Goal: Contribute content: Contribute content

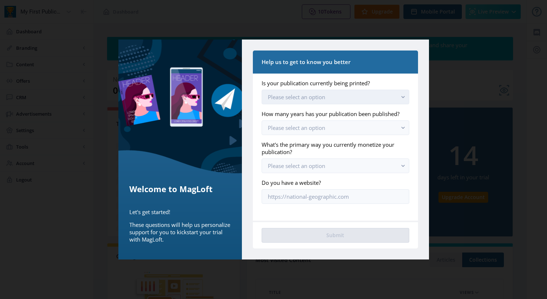
click at [385, 96] on button "Please select an option" at bounding box center [335, 97] width 147 height 15
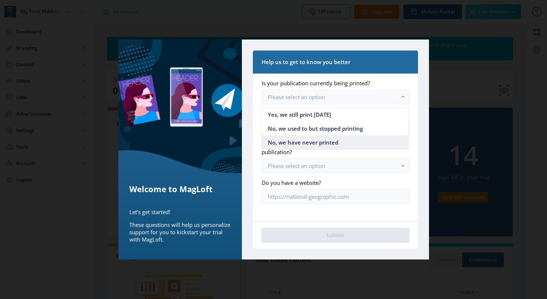
click at [347, 139] on nb-option "No, we have never printed" at bounding box center [335, 142] width 147 height 14
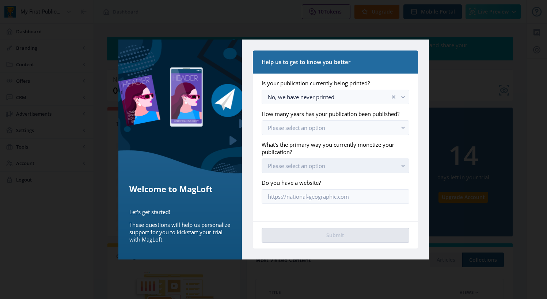
click at [402, 163] on rect "button" at bounding box center [403, 166] width 8 height 8
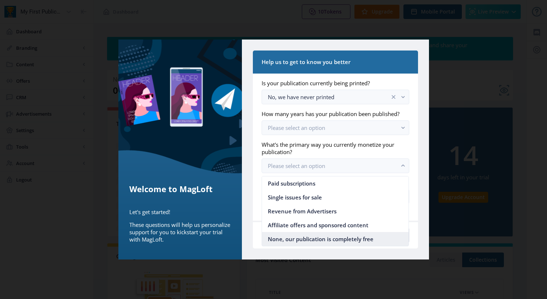
click at [354, 239] on span "None, our publication is completely free" at bounding box center [321, 238] width 106 height 9
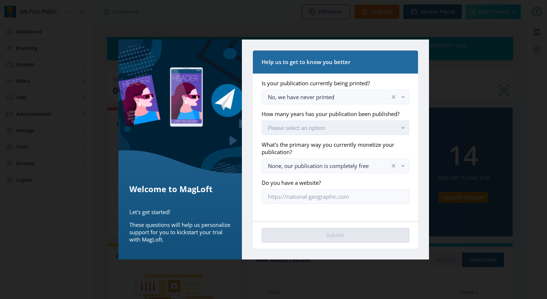
click at [367, 127] on button "Please select an option" at bounding box center [335, 127] width 147 height 15
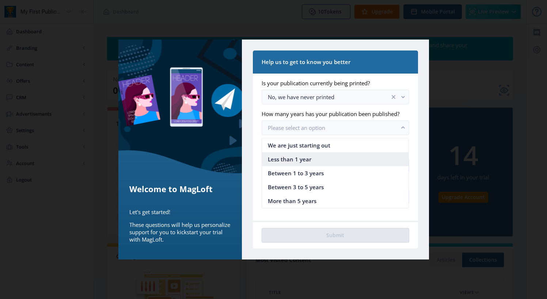
click at [310, 162] on span "Less than 1 year" at bounding box center [289, 159] width 43 height 9
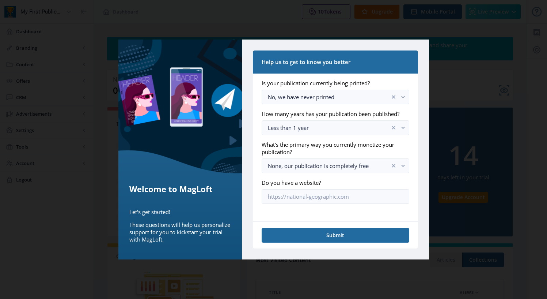
click at [337, 188] on app-form-field "Do you have a website?" at bounding box center [335, 191] width 147 height 25
click at [337, 194] on input "Do you have a website?" at bounding box center [335, 196] width 147 height 15
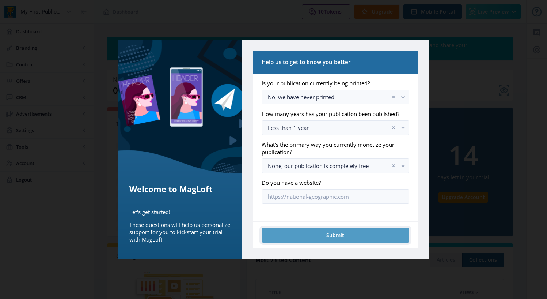
click at [342, 237] on button "Submit" at bounding box center [335, 235] width 147 height 15
click at [342, 236] on button "Submit" at bounding box center [335, 235] width 147 height 15
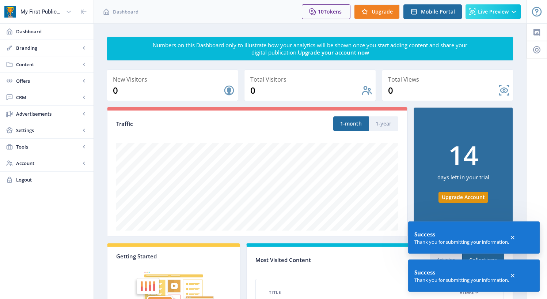
click at [516, 236] on icon at bounding box center [512, 237] width 7 height 7
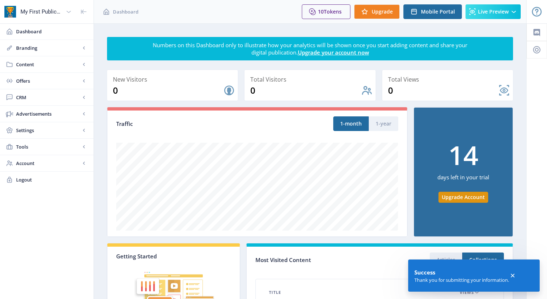
click at [514, 273] on icon at bounding box center [512, 275] width 7 height 7
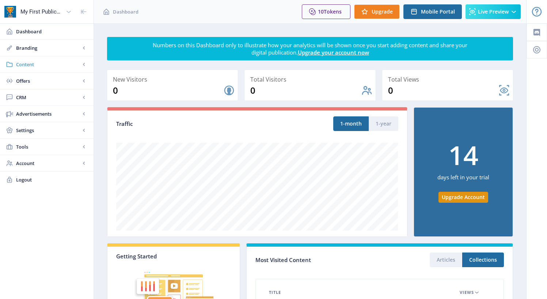
click at [49, 64] on span "Content" at bounding box center [48, 64] width 64 height 7
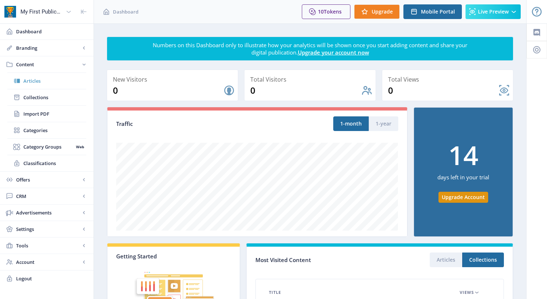
click at [37, 83] on span "Articles" at bounding box center [54, 80] width 63 height 7
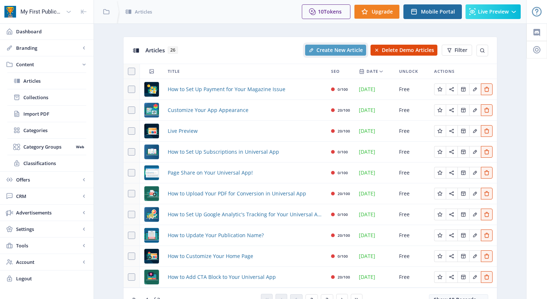
click at [340, 48] on span "Create New Article" at bounding box center [340, 50] width 46 height 6
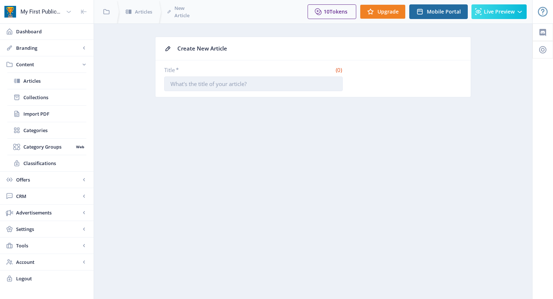
click at [288, 85] on input "Title *" at bounding box center [253, 83] width 178 height 15
type input "s"
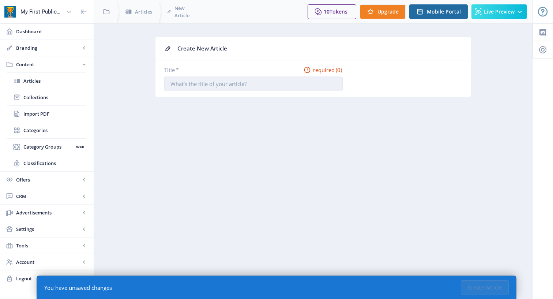
click at [288, 85] on input "Title *" at bounding box center [253, 83] width 178 height 15
click at [203, 83] on input "Title *" at bounding box center [253, 83] width 178 height 15
paste input "Lowrance Machine"
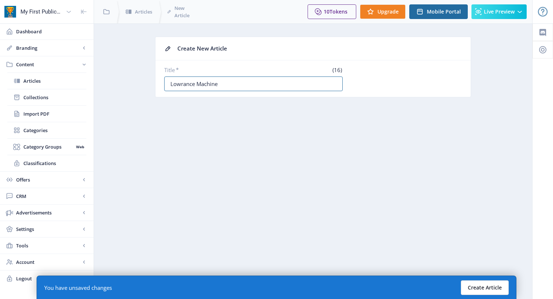
type input "Lowrance Machine"
click at [489, 291] on button "Create Article" at bounding box center [485, 287] width 48 height 15
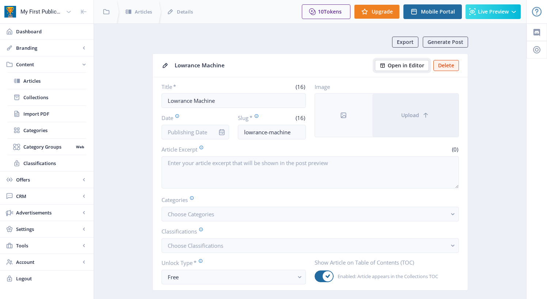
click at [410, 64] on span "Open in Editor" at bounding box center [406, 65] width 37 height 6
